Goal: Task Accomplishment & Management: Use online tool/utility

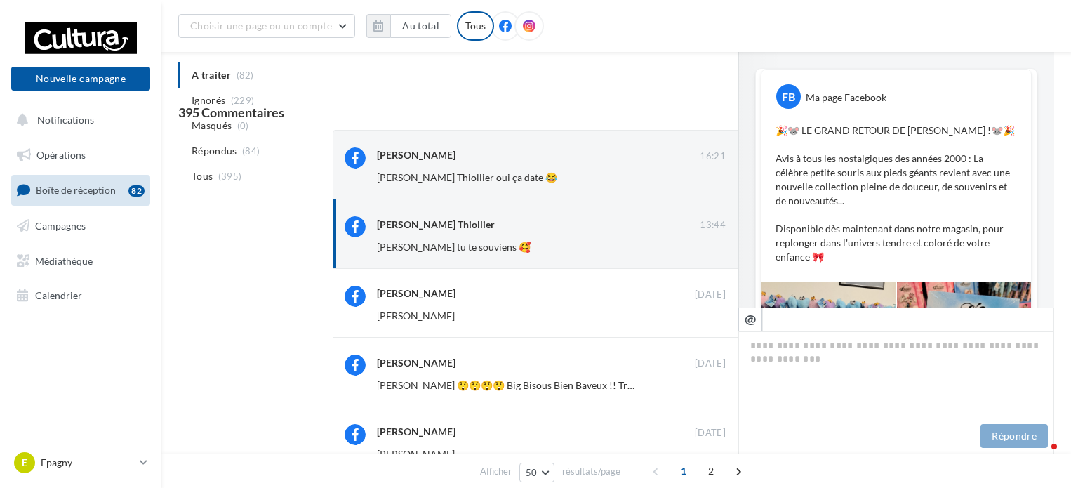
scroll to position [211, 0]
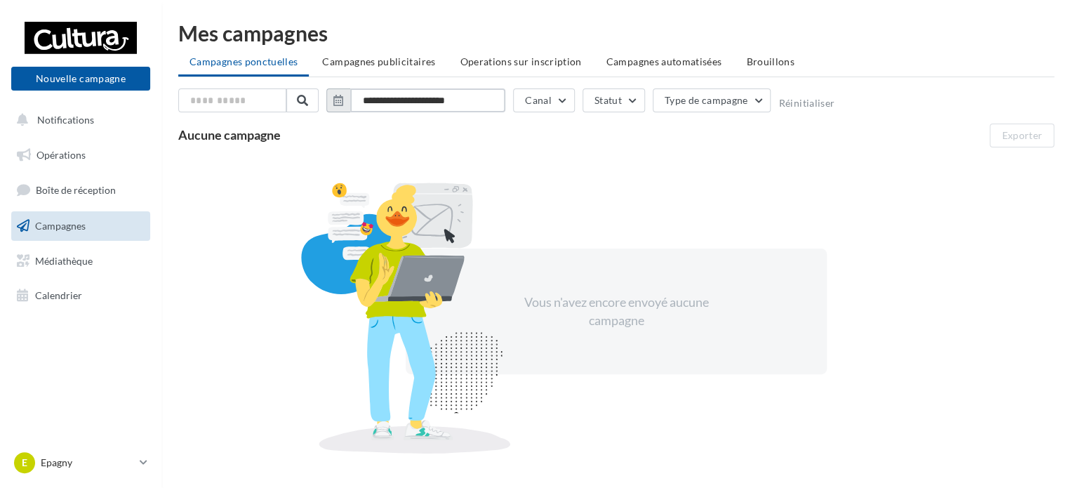
click at [400, 100] on input "**********" at bounding box center [427, 100] width 155 height 24
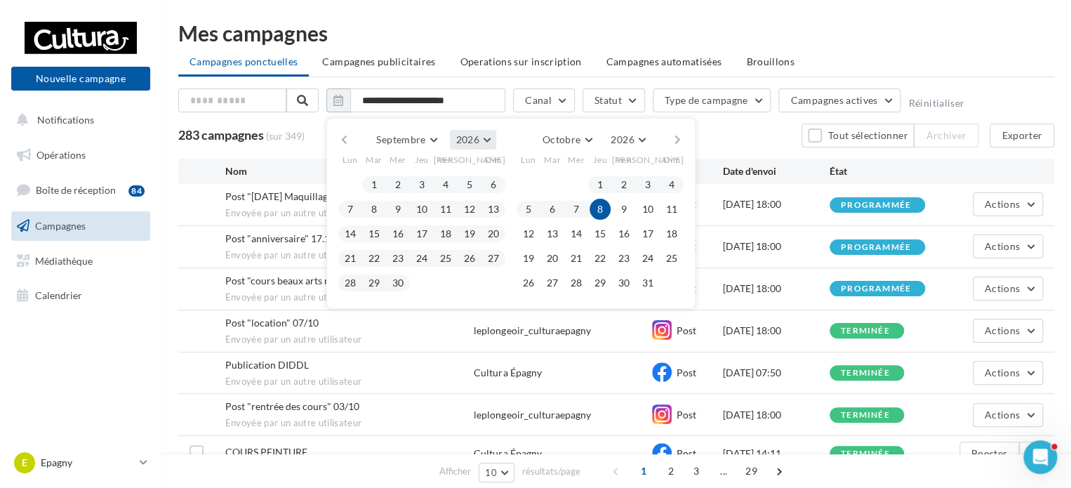
click at [462, 136] on span "2026" at bounding box center [467, 139] width 23 height 12
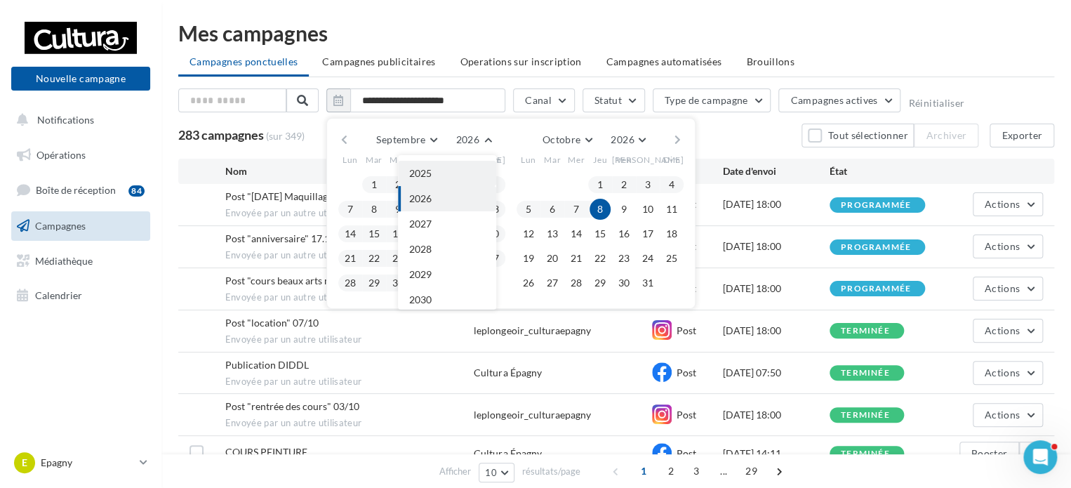
click at [434, 173] on button "2025" at bounding box center [447, 173] width 98 height 25
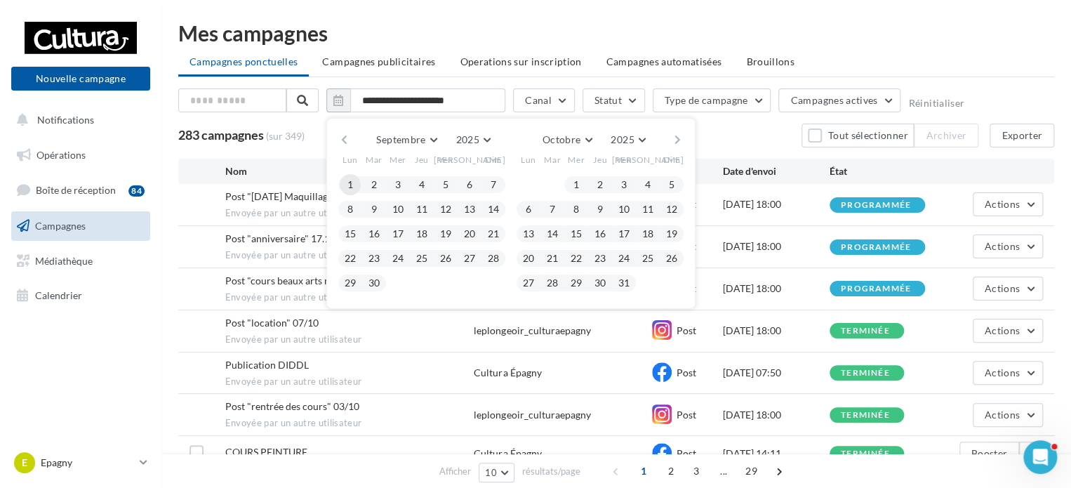
click at [354, 182] on button "1" at bounding box center [350, 184] width 21 height 21
click at [378, 277] on button "30" at bounding box center [374, 282] width 21 height 21
type input "**********"
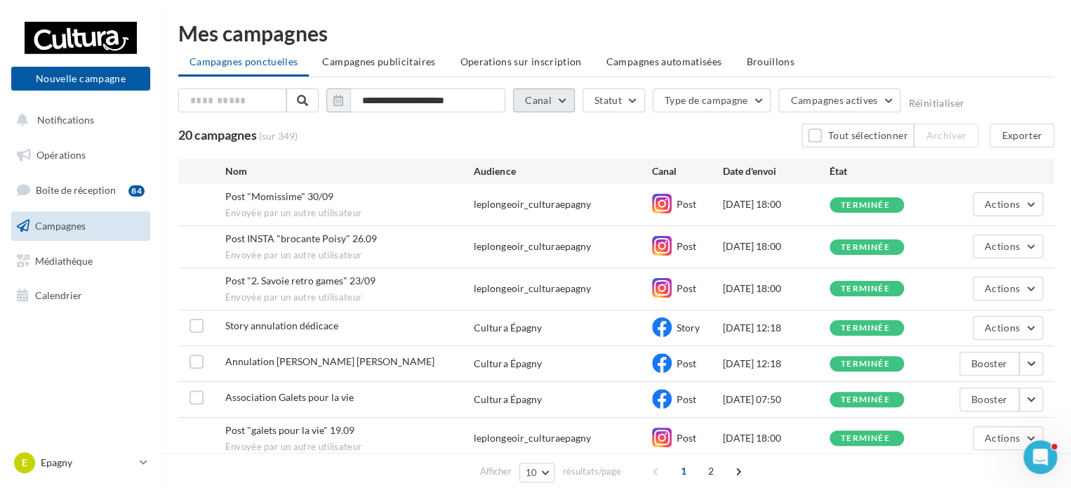
click at [567, 91] on button "Canal" at bounding box center [544, 100] width 62 height 24
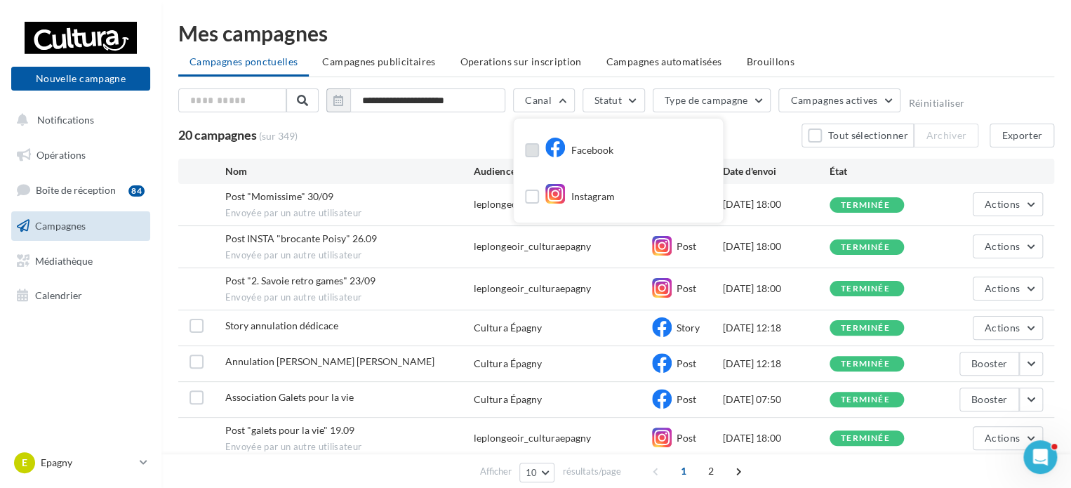
click at [573, 149] on div "Facebook" at bounding box center [579, 150] width 69 height 21
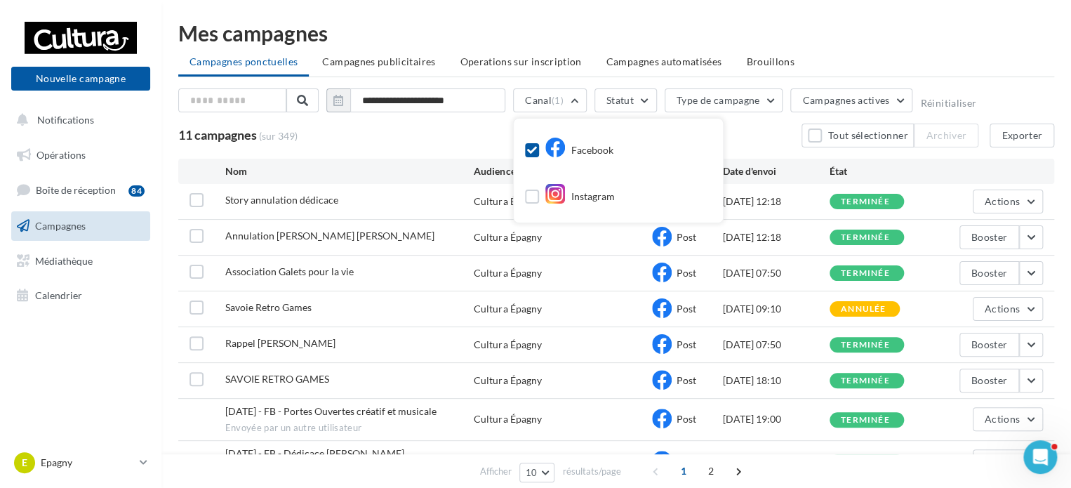
click at [763, 130] on div "11 campagnes (sur 349) Tout sélectionner Archiver Exporter" at bounding box center [616, 136] width 876 height 24
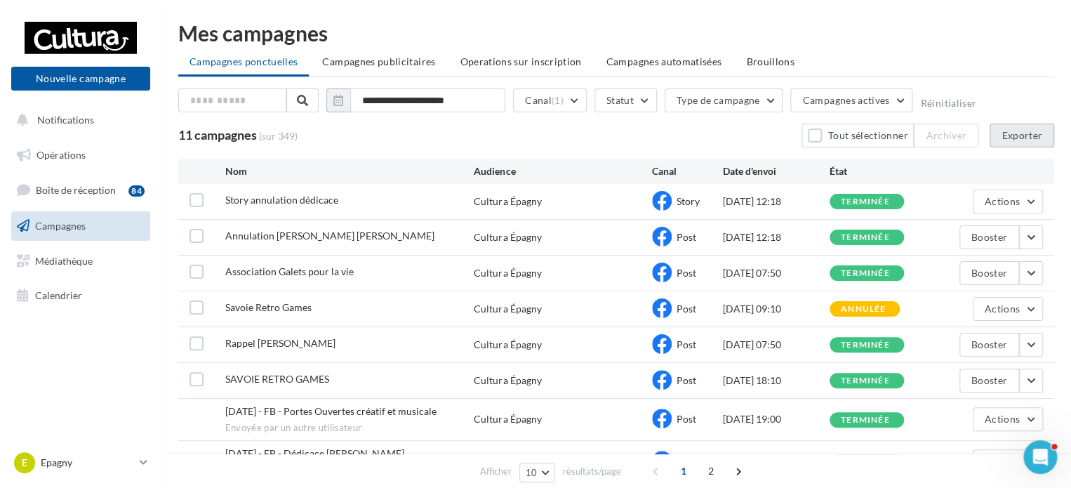
click at [1004, 129] on button "Exporter" at bounding box center [1022, 136] width 65 height 24
click at [86, 148] on link "Opérations" at bounding box center [80, 154] width 145 height 29
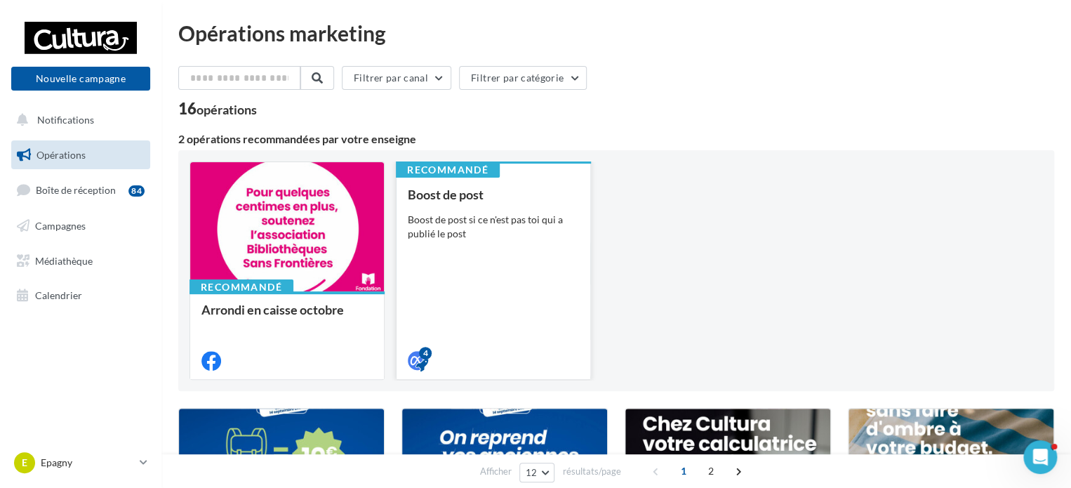
click at [526, 235] on div "Boost de post si ce n'est pas toi qui a publié le post" at bounding box center [493, 227] width 171 height 28
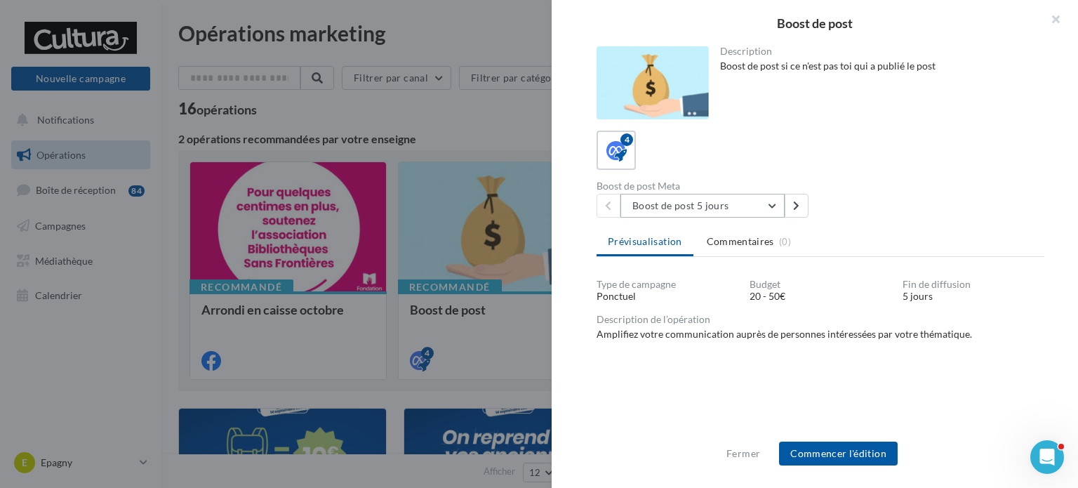
click at [772, 200] on button "Boost de post 5 jours" at bounding box center [702, 206] width 164 height 24
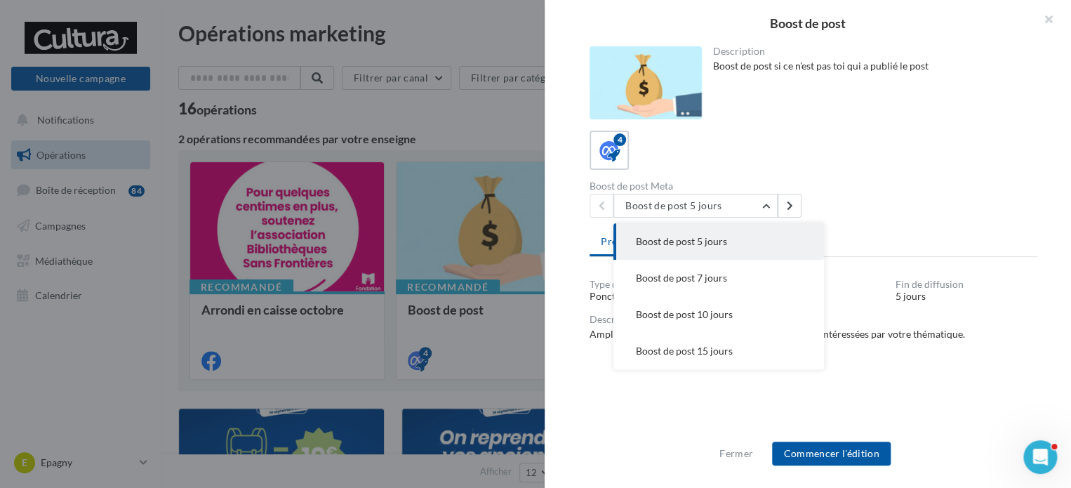
click at [439, 236] on div at bounding box center [535, 244] width 1071 height 488
